Goal: Task Accomplishment & Management: Use online tool/utility

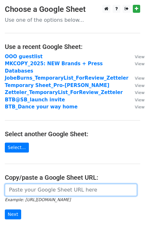
click at [30, 184] on input "url" at bounding box center [71, 190] width 132 height 12
paste input "https://docs.google.com/spreadsheets/d/1E0E4m2CWWjdH2tScr1iAaSJrPx9B0jThaOLCT6X…"
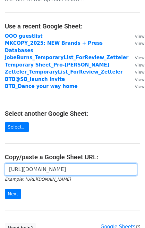
scroll to position [22, 0]
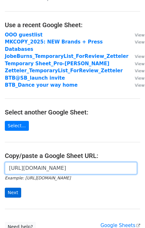
type input "https://docs.google.com/spreadsheets/d/1E0E4m2CWWjdH2tScr1iAaSJrPx9B0jThaOLCT6X…"
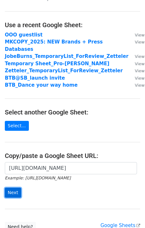
click at [10, 188] on input "Next" at bounding box center [13, 193] width 16 height 10
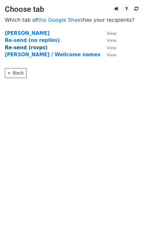
click at [30, 48] on strong "Re-send (rsvps)" at bounding box center [26, 48] width 43 height 6
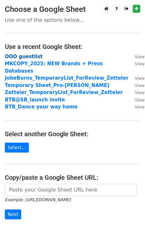
click at [28, 58] on strong "OOO guestlist" at bounding box center [24, 57] width 38 height 6
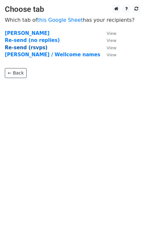
click at [34, 49] on strong "Re-send (rsvps)" at bounding box center [26, 48] width 43 height 6
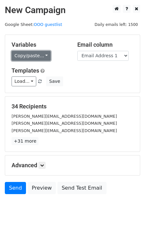
click at [36, 59] on link "Copy/paste..." at bounding box center [31, 56] width 39 height 10
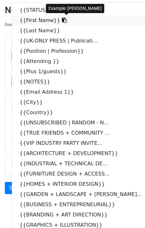
click at [37, 23] on link "{{First Name}}" at bounding box center [84, 20] width 144 height 10
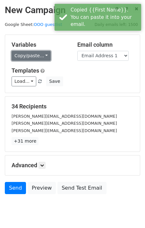
click at [29, 59] on link "Copy/paste..." at bounding box center [31, 56] width 39 height 10
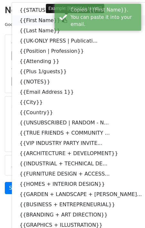
click at [28, 21] on link "{{First Name}}" at bounding box center [84, 20] width 144 height 10
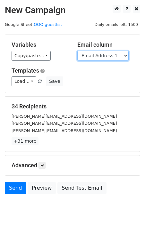
click at [110, 53] on select "STATUS First Name Last Name UK-ONLY PRESS | Publication | Media Position | Prof…" at bounding box center [102, 56] width 51 height 10
click at [77, 51] on select "STATUS First Name Last Name UK-ONLY PRESS | Publication | Media Position | Prof…" at bounding box center [102, 56] width 51 height 10
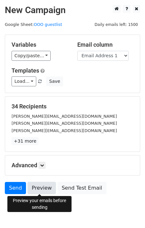
click at [45, 188] on link "Preview" at bounding box center [42, 188] width 28 height 12
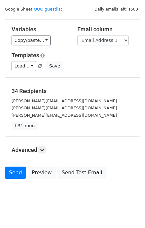
scroll to position [15, 0]
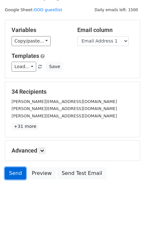
click at [17, 173] on link "Send" at bounding box center [15, 173] width 21 height 12
